Goal: Check status: Check status

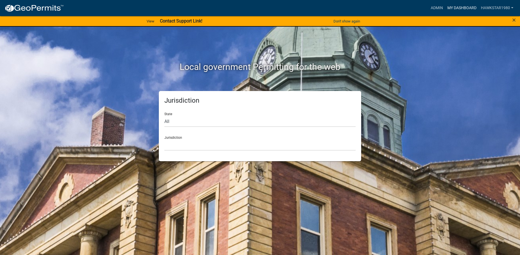
click at [460, 7] on link "My Dashboard" at bounding box center [462, 8] width 34 height 11
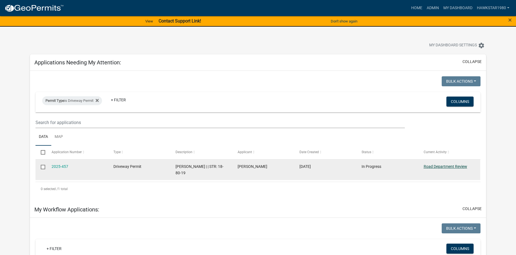
click at [442, 167] on link "Road Department Review" at bounding box center [446, 166] width 44 height 4
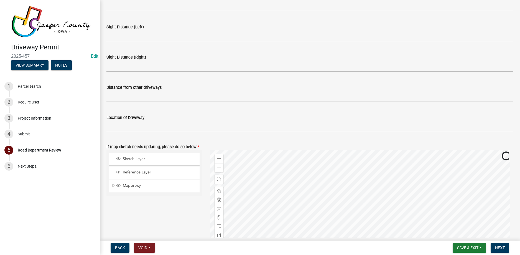
scroll to position [250, 0]
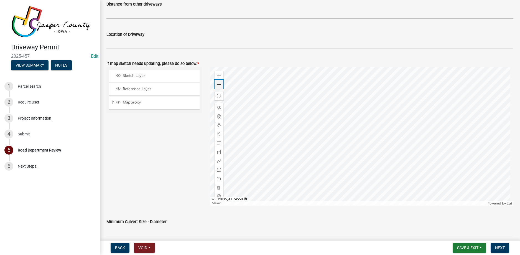
click at [219, 84] on span at bounding box center [219, 84] width 4 height 4
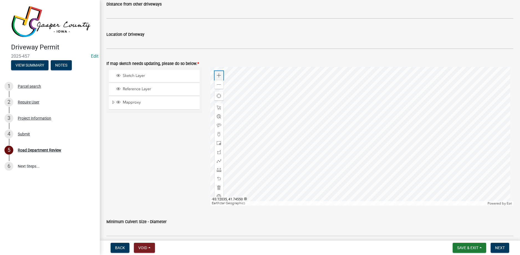
click at [217, 75] on span at bounding box center [219, 75] width 4 height 4
click at [219, 85] on span at bounding box center [219, 84] width 4 height 4
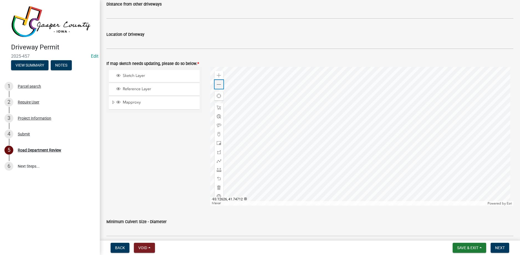
click at [219, 85] on span at bounding box center [219, 84] width 4 height 4
click at [220, 76] on div "Zoom in" at bounding box center [219, 75] width 9 height 9
click at [220, 76] on span at bounding box center [219, 75] width 4 height 4
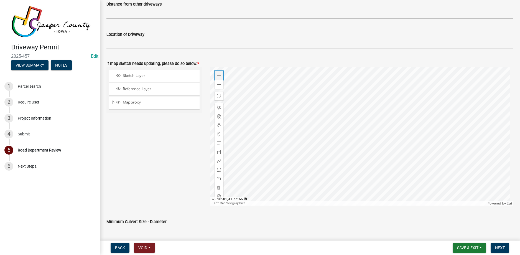
click at [220, 76] on span at bounding box center [219, 75] width 4 height 4
click at [263, 111] on div at bounding box center [362, 136] width 303 height 139
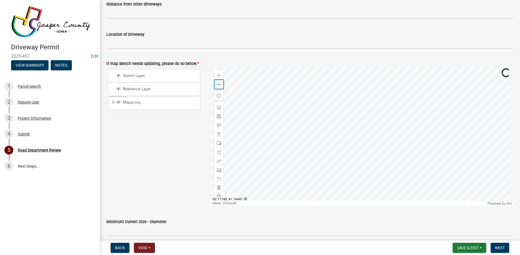
click at [219, 86] on span at bounding box center [219, 84] width 4 height 4
